Goal: Information Seeking & Learning: Compare options

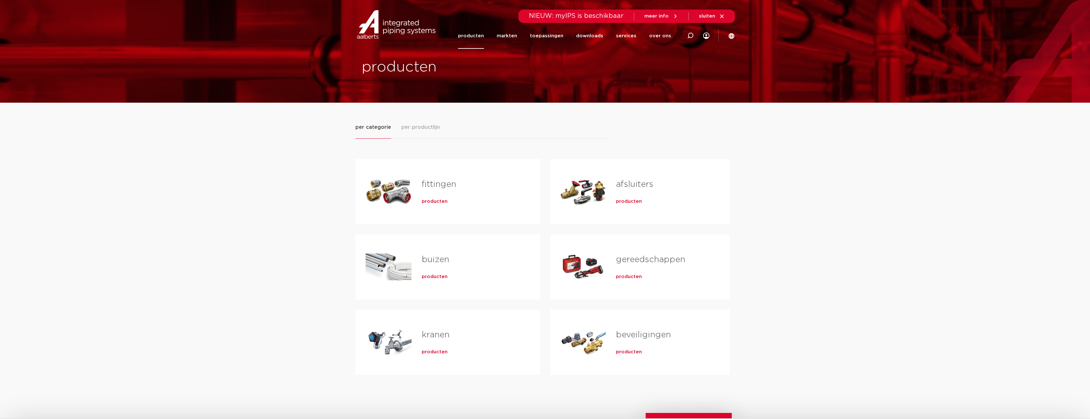
click at [434, 202] on span "producten" at bounding box center [435, 201] width 26 height 6
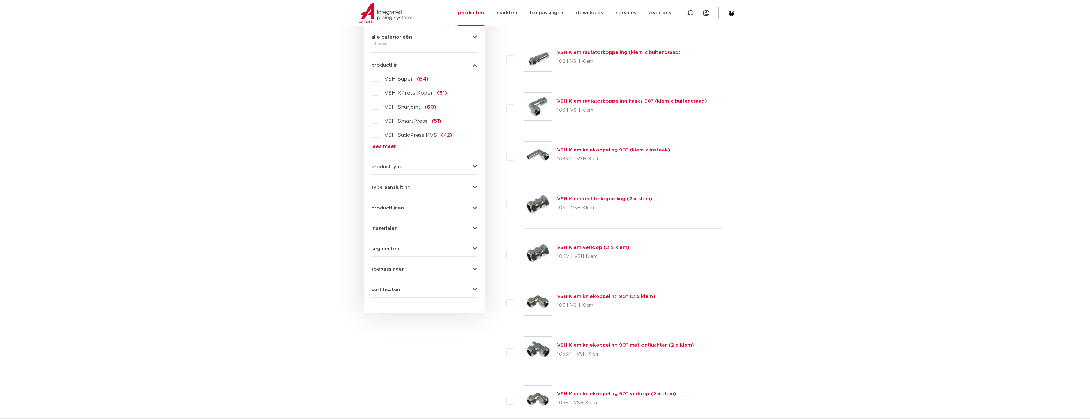
scroll to position [175, 0]
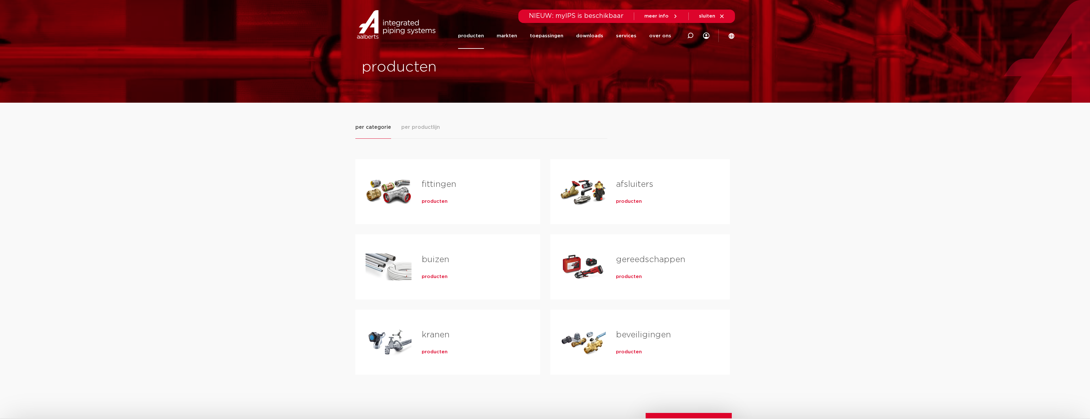
click at [440, 203] on span "producten" at bounding box center [435, 201] width 26 height 6
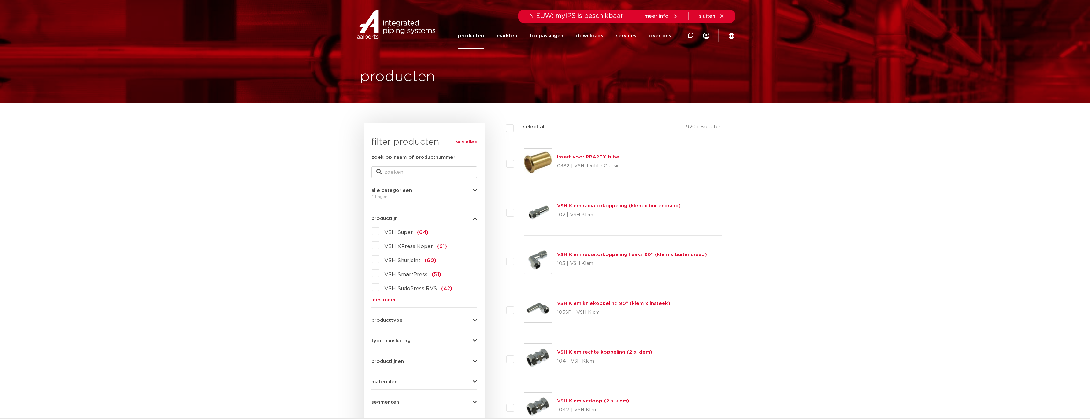
click at [411, 288] on span "VSH SudoPress RVS" at bounding box center [410, 288] width 53 height 5
click at [0, 0] on input "VSH SudoPress RVS (42)" at bounding box center [0, 0] width 0 height 0
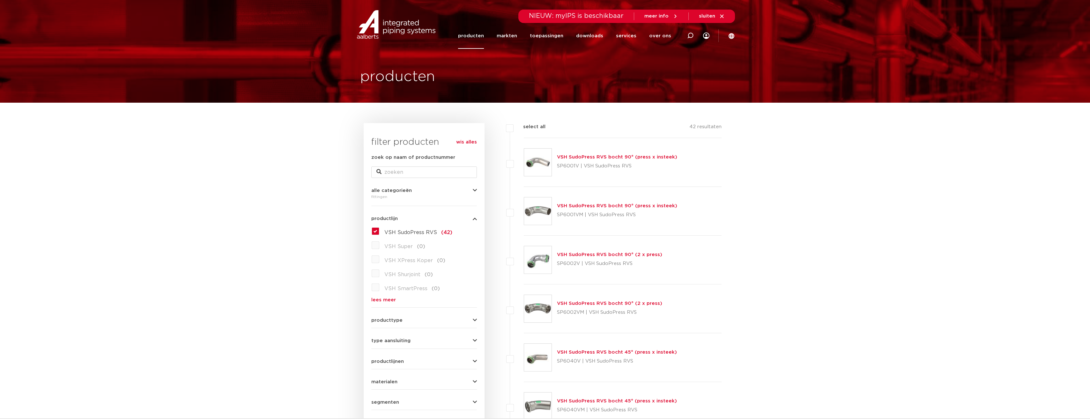
click at [379, 230] on label "VSH SudoPress RVS (42)" at bounding box center [415, 231] width 73 height 10
click at [0, 0] on input "VSH SudoPress RVS (42)" at bounding box center [0, 0] width 0 height 0
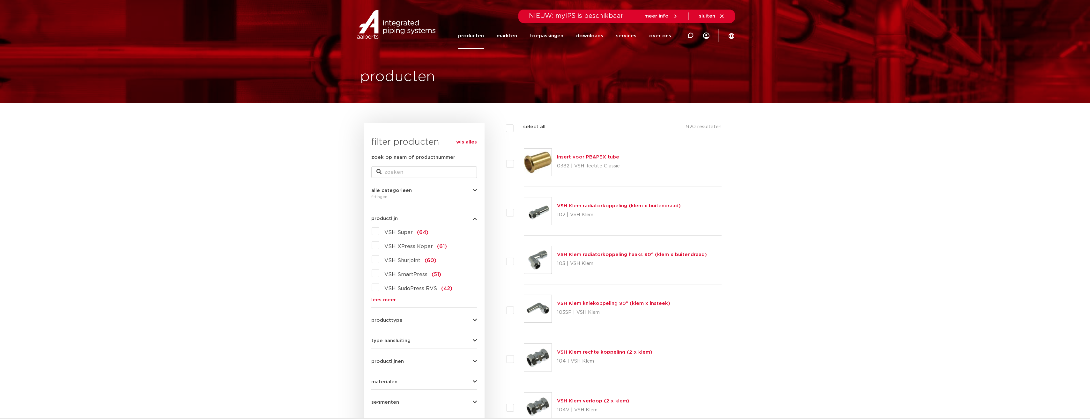
click at [399, 248] on span "VSH XPress Koper" at bounding box center [408, 246] width 48 height 5
click at [0, 0] on input "VSH XPress Koper (61)" at bounding box center [0, 0] width 0 height 0
